Goal: Transaction & Acquisition: Subscribe to service/newsletter

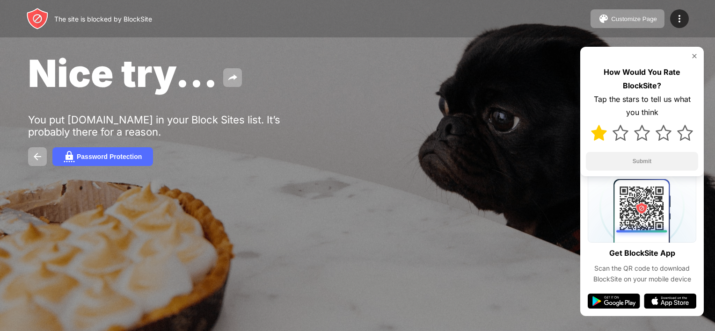
click at [593, 138] on img at bounding box center [599, 133] width 16 height 16
click at [601, 159] on button "Submit" at bounding box center [642, 161] width 112 height 19
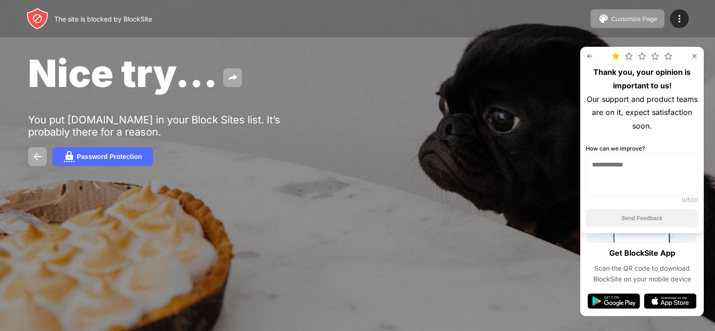
click at [610, 167] on textarea at bounding box center [642, 174] width 112 height 43
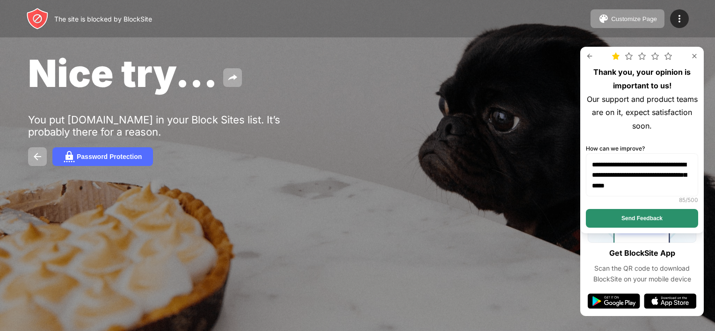
type textarea "**********"
click at [604, 215] on button "Send Feedback" at bounding box center [642, 218] width 112 height 19
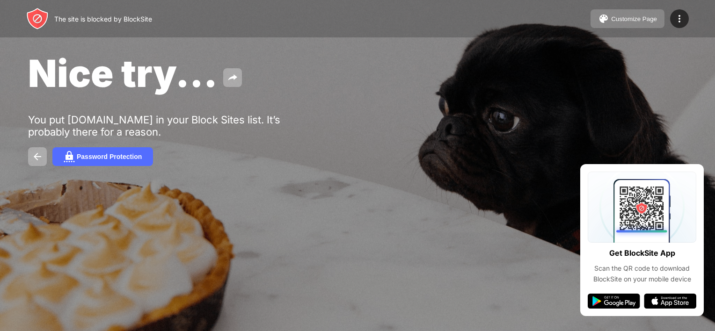
click at [640, 17] on div "Customize Page" at bounding box center [634, 18] width 46 height 7
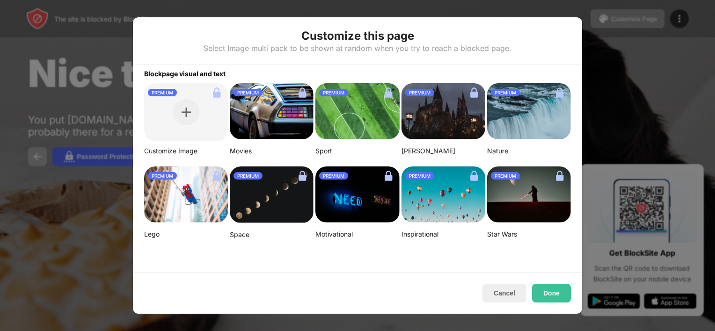
click at [524, 200] on img at bounding box center [529, 195] width 84 height 56
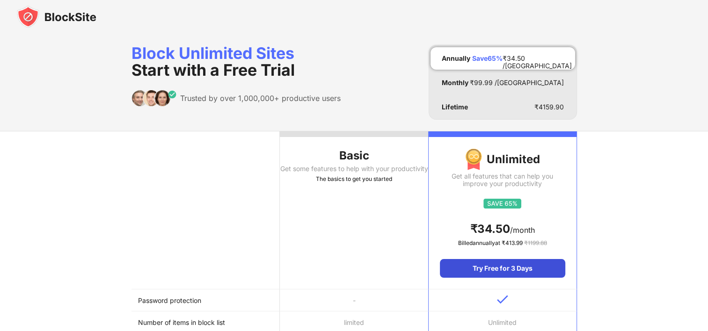
click at [500, 269] on div "Try Free for 3 Days" at bounding box center [502, 268] width 125 height 19
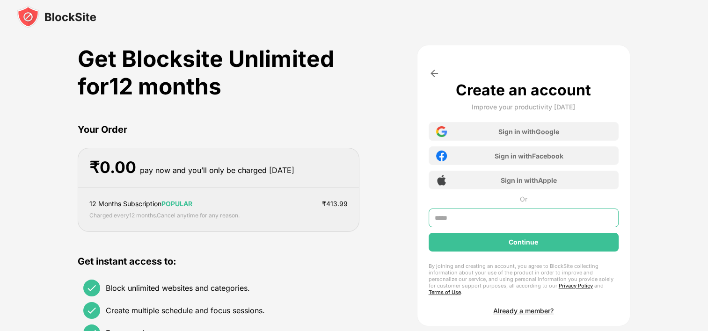
click at [478, 220] on input "text" at bounding box center [524, 218] width 190 height 19
type input "**********"
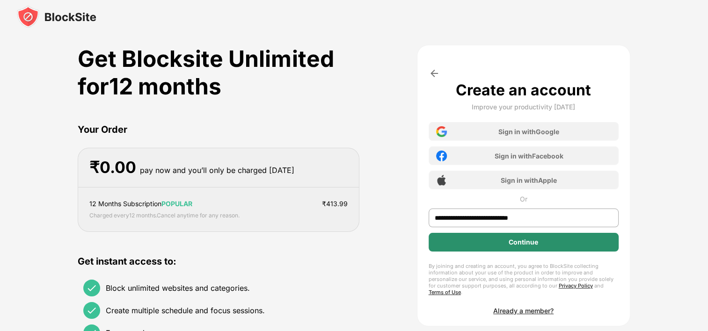
click at [490, 248] on div "Continue" at bounding box center [524, 242] width 190 height 19
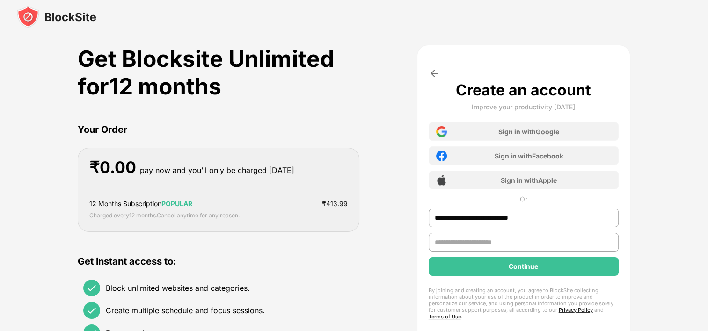
click at [458, 241] on input "text" at bounding box center [524, 242] width 190 height 19
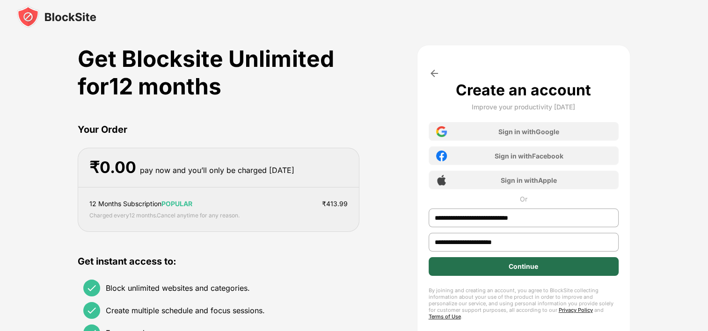
click at [498, 258] on div "Continue" at bounding box center [524, 266] width 190 height 19
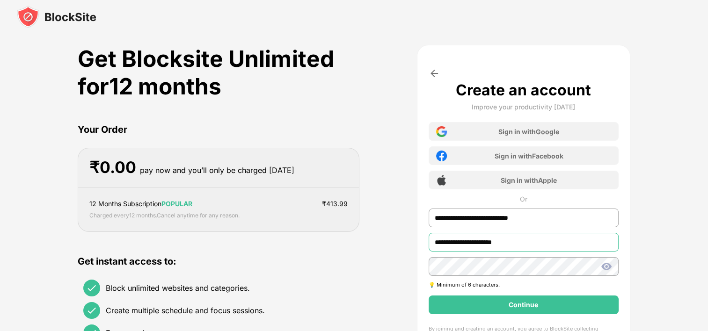
type input "**********"
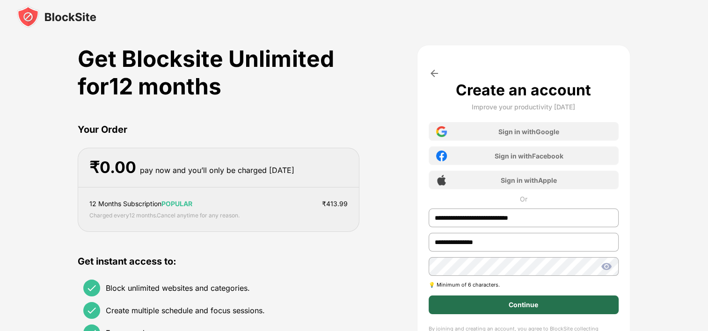
click at [486, 300] on div "Continue" at bounding box center [524, 305] width 190 height 19
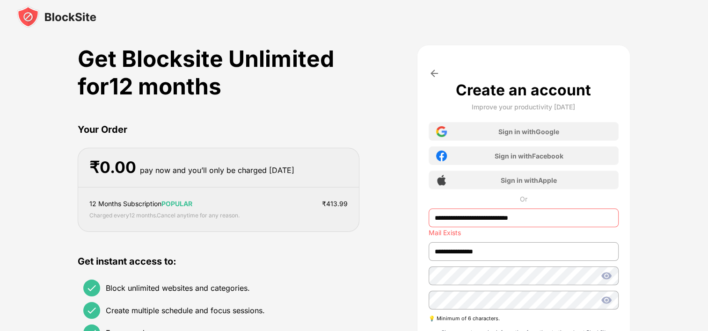
drag, startPoint x: 534, startPoint y: 219, endPoint x: 424, endPoint y: 241, distance: 112.2
click at [424, 241] on div "**********" at bounding box center [523, 234] width 213 height 379
drag, startPoint x: 535, startPoint y: 217, endPoint x: 363, endPoint y: 232, distance: 172.3
click at [363, 232] on div "**********" at bounding box center [354, 234] width 552 height 379
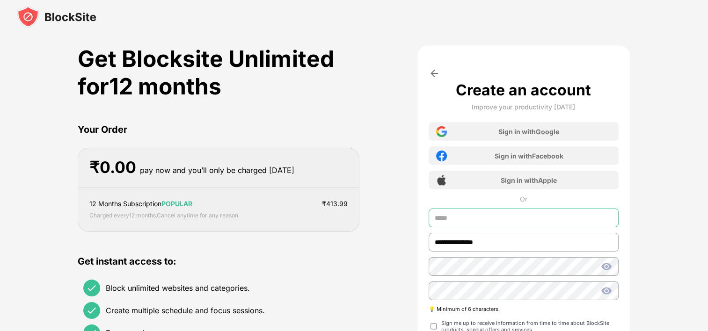
click at [451, 218] on input "text" at bounding box center [524, 218] width 190 height 19
type input "**********"
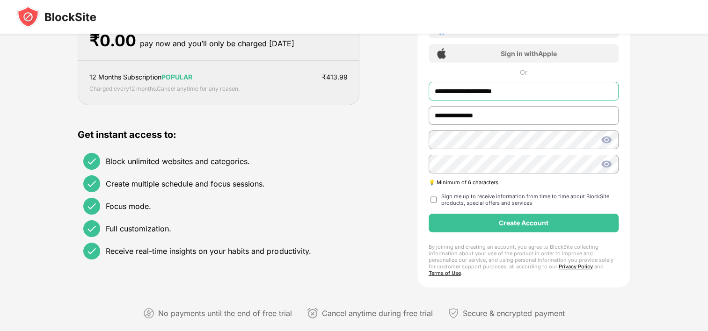
scroll to position [131, 0]
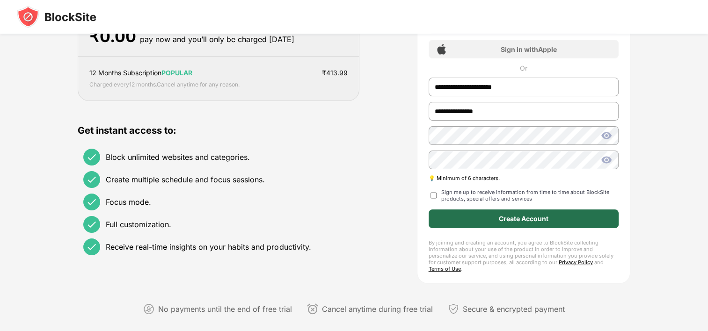
click at [502, 215] on div "Create Account" at bounding box center [524, 218] width 50 height 7
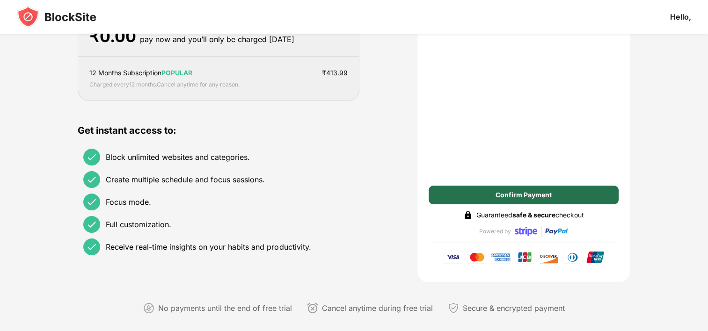
click at [496, 196] on div "Confirm Payment" at bounding box center [523, 194] width 56 height 7
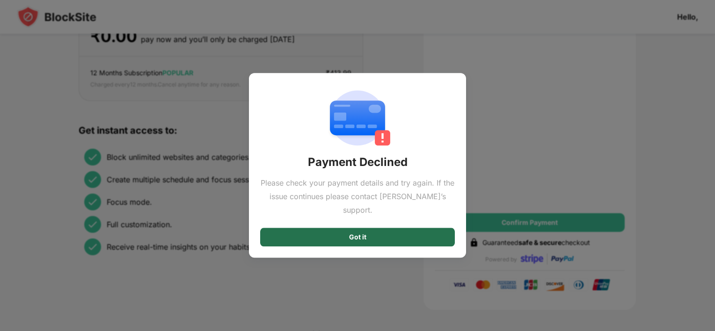
click at [337, 238] on div "Got it" at bounding box center [357, 237] width 195 height 19
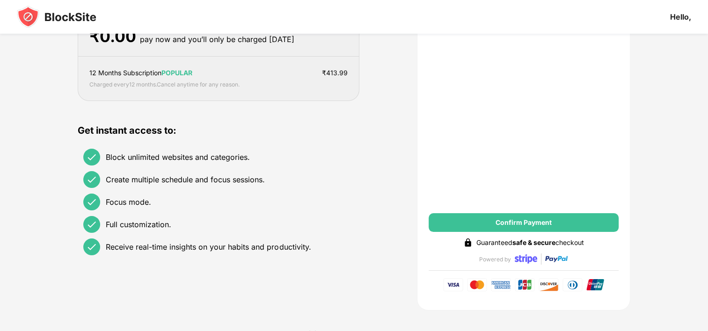
scroll to position [94, 0]
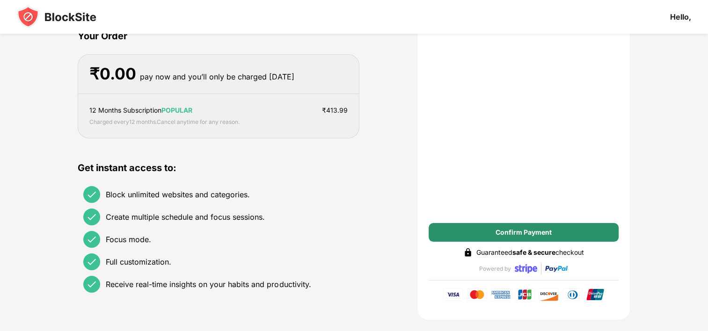
click at [478, 226] on div "Confirm Payment" at bounding box center [524, 143] width 190 height 198
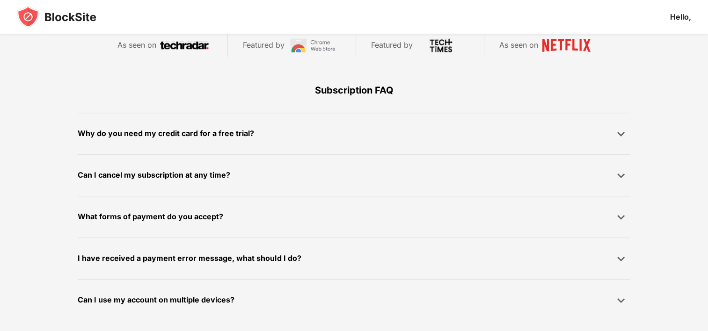
scroll to position [188, 0]
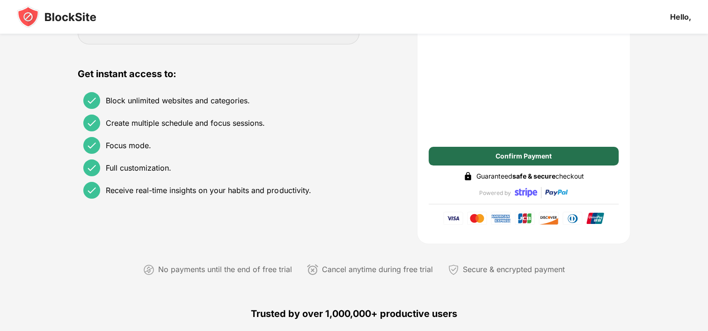
click at [497, 147] on div "Confirm Payment" at bounding box center [524, 156] width 190 height 19
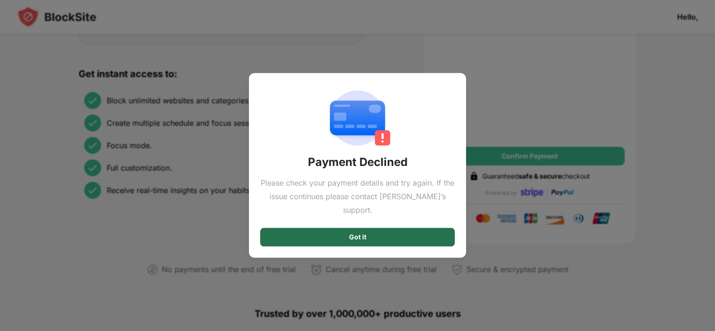
click at [387, 229] on div "Got it" at bounding box center [357, 237] width 195 height 19
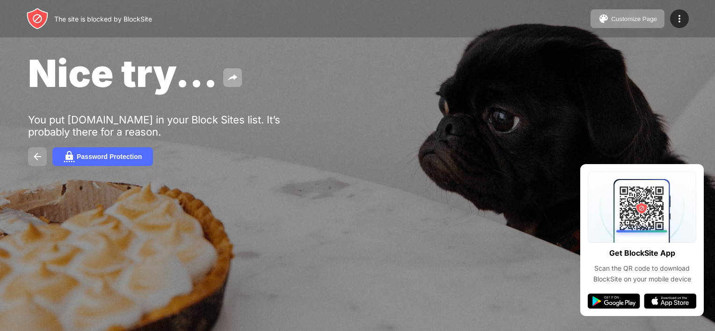
click at [29, 157] on button at bounding box center [37, 156] width 19 height 19
click at [95, 159] on div "Password Protection" at bounding box center [109, 156] width 65 height 7
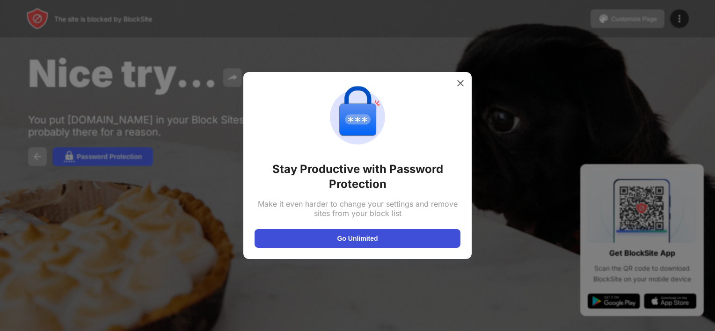
click at [366, 235] on button "Go Unlimited" at bounding box center [357, 238] width 206 height 19
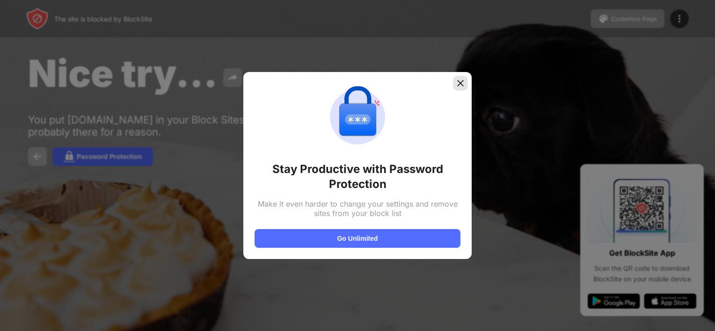
click at [457, 86] on img at bounding box center [460, 83] width 9 height 9
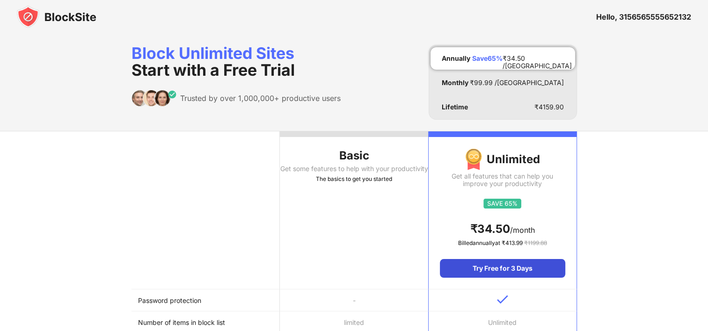
click at [521, 268] on div "Try Free for 3 Days" at bounding box center [502, 268] width 125 height 19
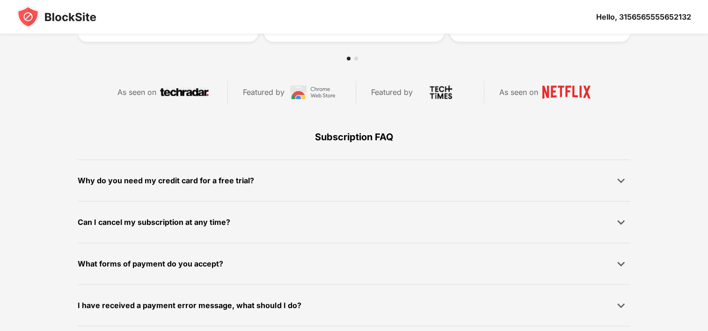
scroll to position [579, 0]
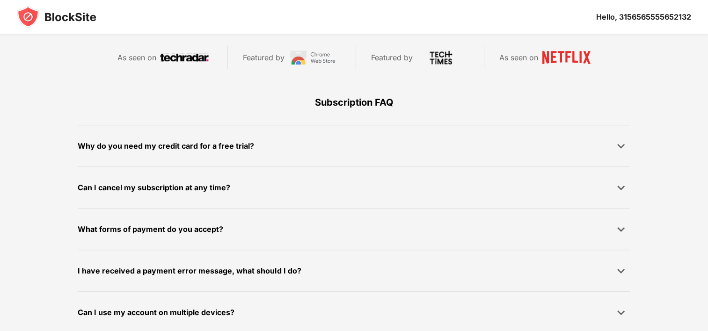
drag, startPoint x: 686, startPoint y: 314, endPoint x: 654, endPoint y: 96, distance: 220.4
